Goal: Task Accomplishment & Management: Use online tool/utility

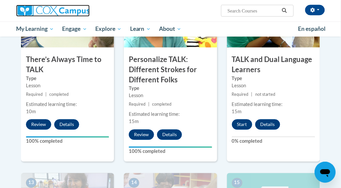
scroll to position [734, 0]
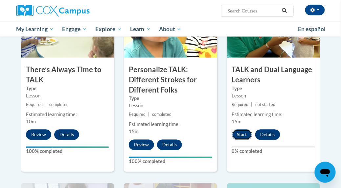
click at [241, 135] on button "Start" at bounding box center [242, 135] width 20 height 11
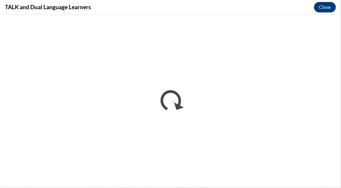
scroll to position [0, 0]
